Goal: Information Seeking & Learning: Find specific fact

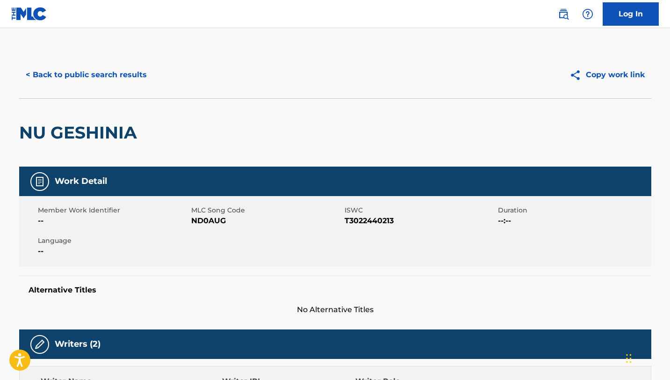
click at [97, 74] on button "< Back to public search results" at bounding box center [86, 74] width 134 height 23
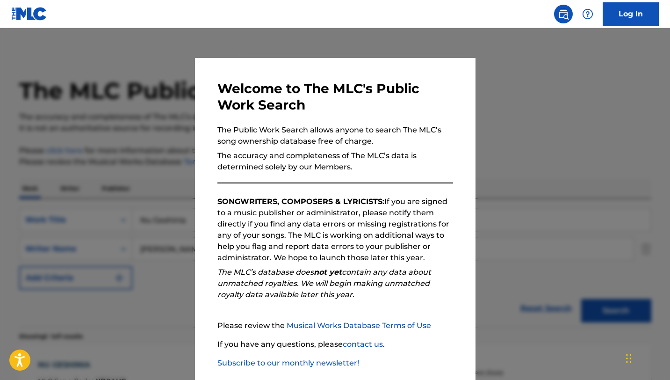
scroll to position [75, 0]
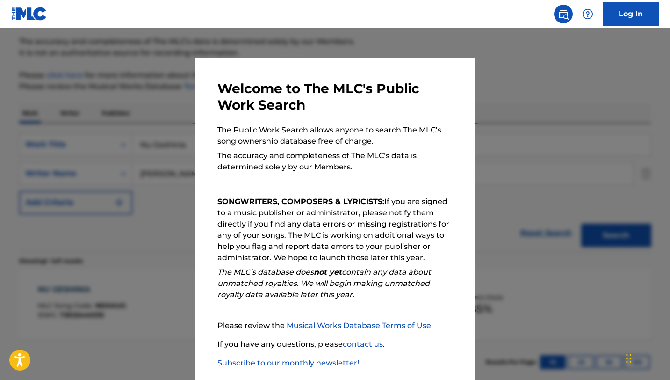
click at [124, 177] on div at bounding box center [335, 218] width 670 height 380
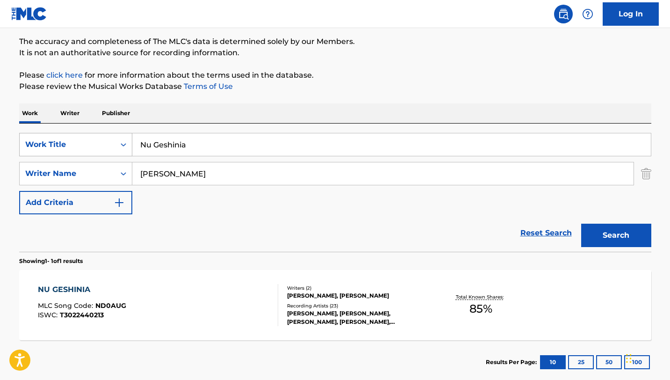
drag, startPoint x: 173, startPoint y: 148, endPoint x: 101, endPoint y: 140, distance: 72.9
click at [101, 140] on div "SearchWithCriteria03554d10-dec3-4159-95ee-ecb1e5daaf42 Work Title Nu Geshinia" at bounding box center [335, 144] width 632 height 23
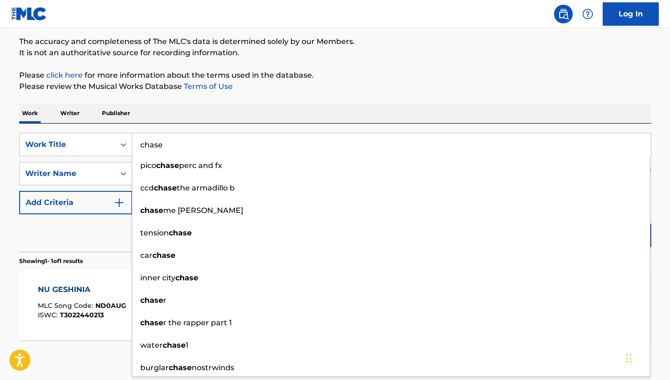
type input "chase"
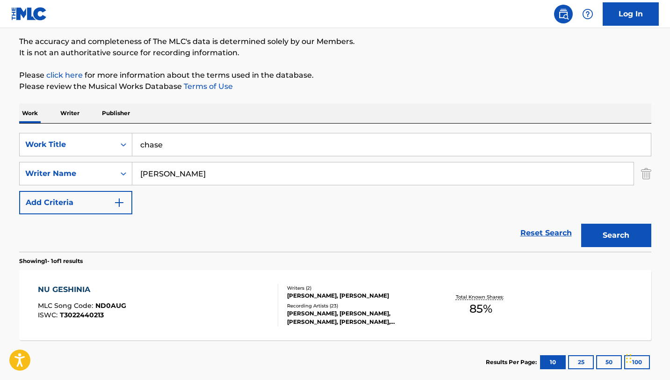
click at [255, 75] on p "Please click here for more information about the terms used in the database." at bounding box center [335, 75] width 632 height 11
drag, startPoint x: 206, startPoint y: 175, endPoint x: 86, endPoint y: 162, distance: 121.3
click at [86, 162] on div "SearchWithCriteriaeacc8aa9-0fa8-4c2a-807d-94bce8d1fafc Writer Name [PERSON_NAME]" at bounding box center [335, 173] width 632 height 23
type input "[PERSON_NAME]"
click at [581, 223] on button "Search" at bounding box center [616, 234] width 70 height 23
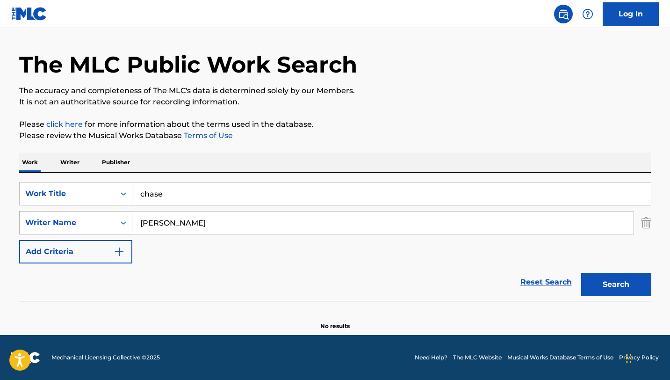
scroll to position [26, 0]
